Goal: Task Accomplishment & Management: Use online tool/utility

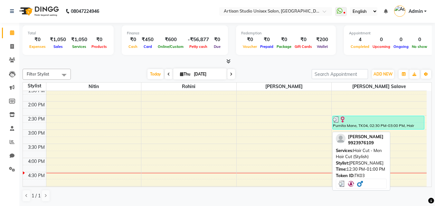
scroll to position [161, 0]
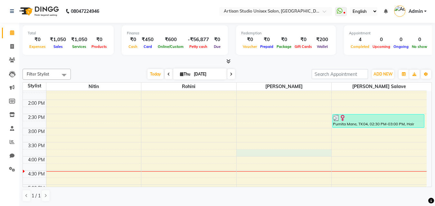
click at [261, 150] on div "8:00 AM 8:30 AM 9:00 AM 9:30 AM 10:00 AM 10:30 AM 11:00 AM 11:30 AM 12:00 PM 12…" at bounding box center [225, 128] width 404 height 396
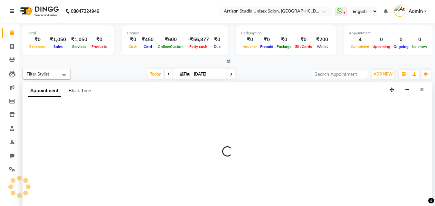
select select "51857"
select select "945"
select select "tentative"
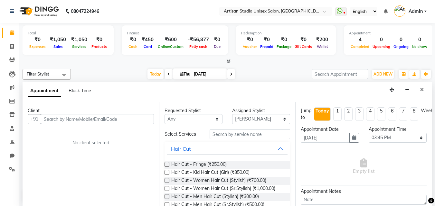
drag, startPoint x: 97, startPoint y: 119, endPoint x: 98, endPoint y: 125, distance: 6.0
click at [97, 120] on input "text" at bounding box center [97, 119] width 113 height 10
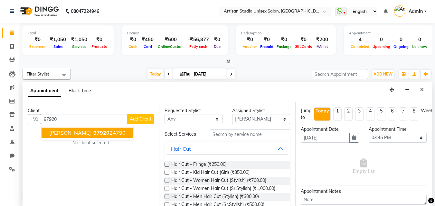
click at [118, 131] on ngb-highlight "97920 24790" at bounding box center [108, 133] width 33 height 6
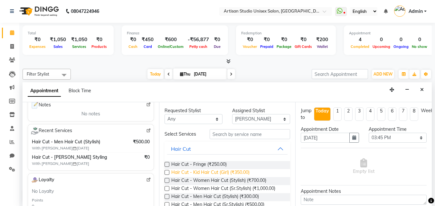
scroll to position [32, 0]
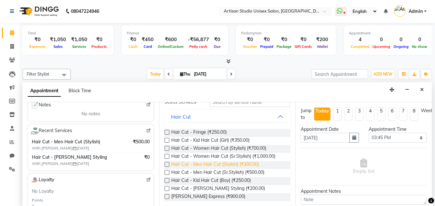
type input "9792024790"
click at [250, 166] on span "Hair Cut - Men Hair Cut (Stylish) (₹300.00)" at bounding box center [215, 165] width 88 height 8
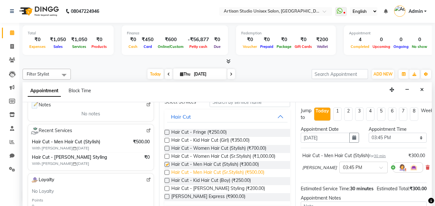
checkbox input "false"
click at [237, 188] on span "Hair Cut - [PERSON_NAME] Styling (₹200.00)" at bounding box center [218, 189] width 94 height 8
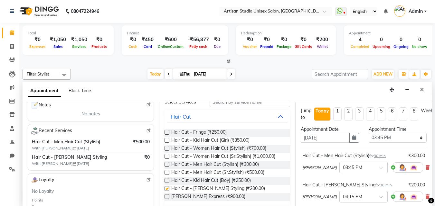
checkbox input "false"
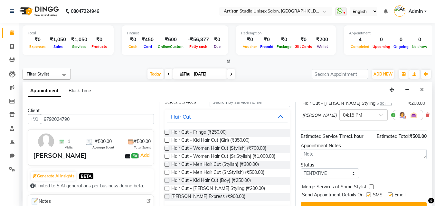
scroll to position [97, 0]
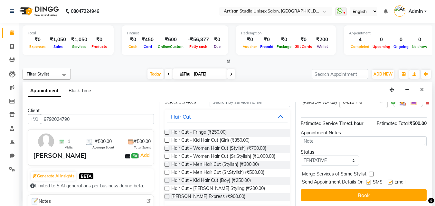
click at [370, 181] on label at bounding box center [368, 182] width 5 height 5
click at [370, 181] on input "checkbox" at bounding box center [368, 183] width 4 height 4
checkbox input "false"
click at [388, 181] on label at bounding box center [390, 182] width 5 height 5
click at [388, 181] on input "checkbox" at bounding box center [390, 183] width 4 height 4
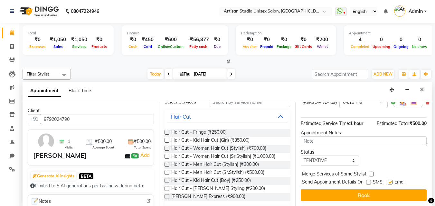
checkbox input "false"
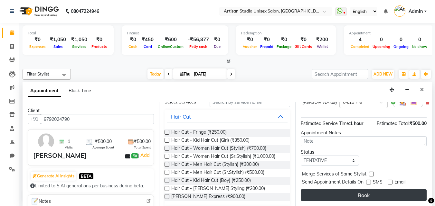
click at [389, 192] on button "Book" at bounding box center [364, 196] width 126 height 12
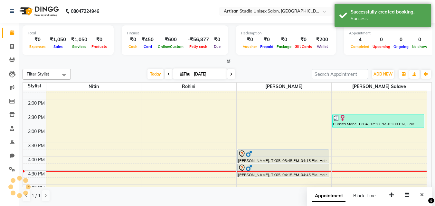
scroll to position [0, 0]
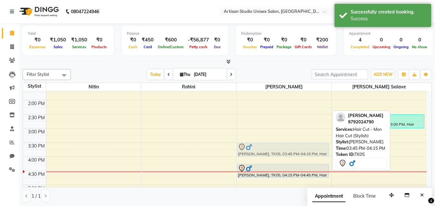
drag, startPoint x: 268, startPoint y: 154, endPoint x: 267, endPoint y: 145, distance: 8.5
click at [267, 145] on div "[PERSON_NAME], TK01, 10:00 AM-10:30 AM, Hair Cut - Men Hair Cut (Stylish) [PERS…" at bounding box center [284, 128] width 95 height 396
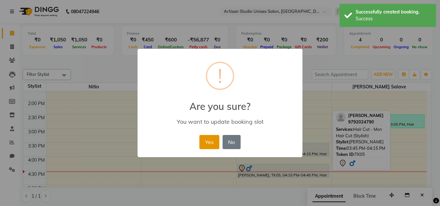
click at [209, 141] on button "Yes" at bounding box center [209, 142] width 20 height 14
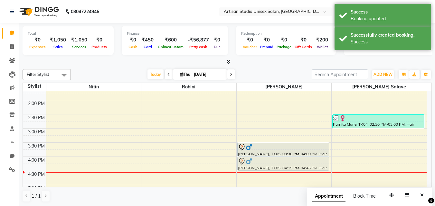
drag, startPoint x: 258, startPoint y: 165, endPoint x: 258, endPoint y: 160, distance: 4.8
click at [258, 161] on div "[PERSON_NAME], TK01, 10:00 AM-10:30 AM, Hair Cut - Men Hair Cut (Stylish) [PERS…" at bounding box center [284, 128] width 95 height 396
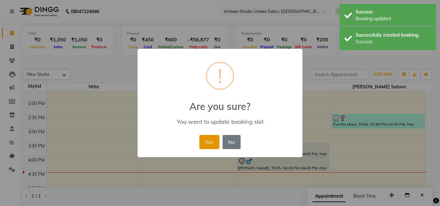
click at [211, 141] on button "Yes" at bounding box center [209, 142] width 20 height 14
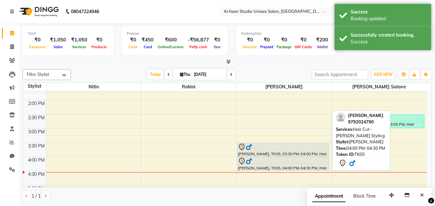
click at [271, 159] on div at bounding box center [283, 162] width 90 height 8
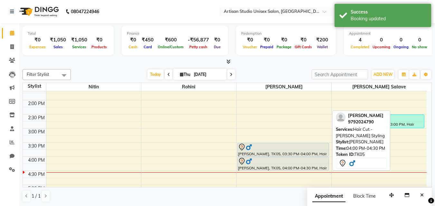
click at [271, 159] on div at bounding box center [283, 162] width 90 height 8
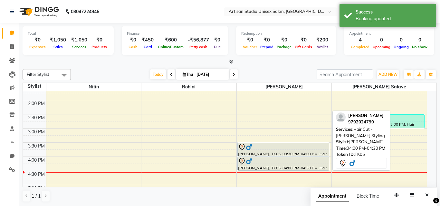
select select "7"
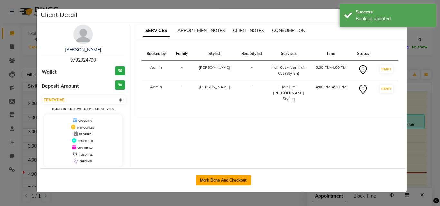
click at [238, 178] on button "Mark Done And Checkout" at bounding box center [223, 180] width 55 height 10
select select "service"
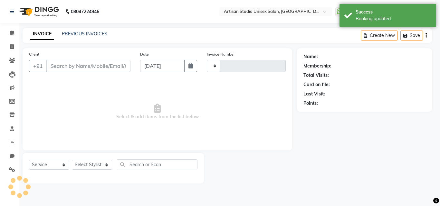
type input "1047"
select select "4913"
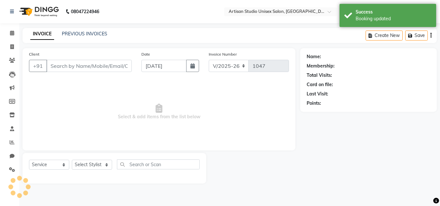
type input "9792024790"
select select "51857"
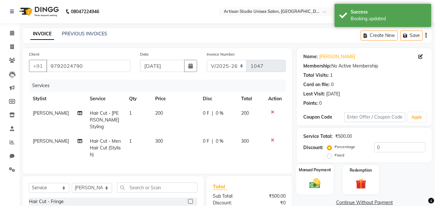
scroll to position [64, 0]
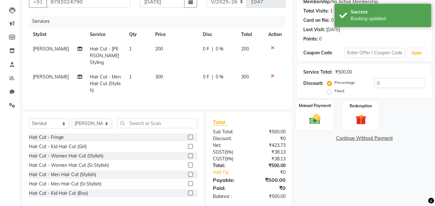
click at [312, 123] on img at bounding box center [315, 119] width 18 height 13
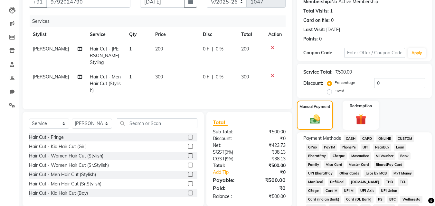
click at [350, 139] on span "CASH" at bounding box center [350, 138] width 14 height 7
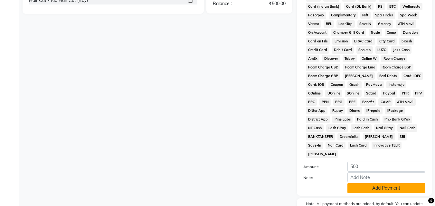
click at [361, 183] on button "Add Payment" at bounding box center [386, 188] width 78 height 10
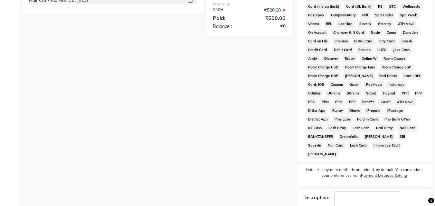
scroll to position [288, 0]
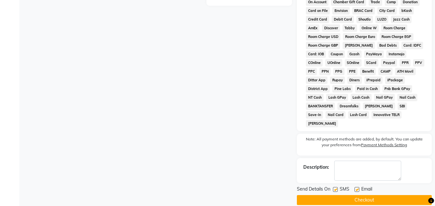
click at [334, 187] on label at bounding box center [335, 189] width 5 height 5
click at [334, 188] on input "checkbox" at bounding box center [335, 190] width 4 height 4
checkbox input "false"
click at [356, 187] on label at bounding box center [356, 189] width 5 height 5
click at [356, 188] on input "checkbox" at bounding box center [356, 190] width 4 height 4
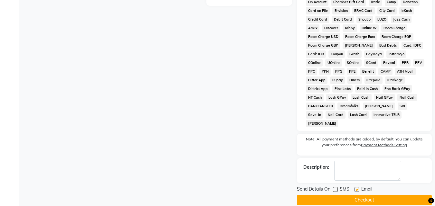
checkbox input "false"
click at [353, 195] on button "Checkout" at bounding box center [364, 200] width 135 height 10
